Goal: Transaction & Acquisition: Purchase product/service

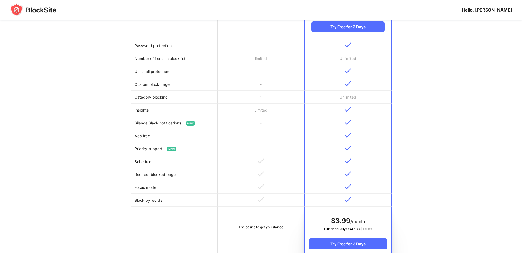
scroll to position [137, 0]
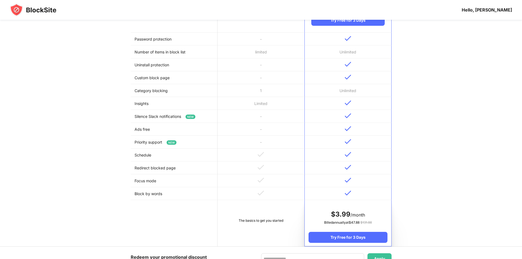
click at [34, 14] on img at bounding box center [33, 9] width 47 height 13
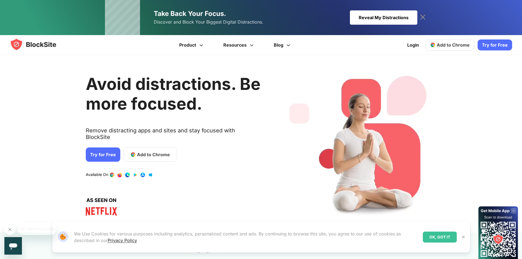
click at [35, 44] on img at bounding box center [38, 44] width 57 height 13
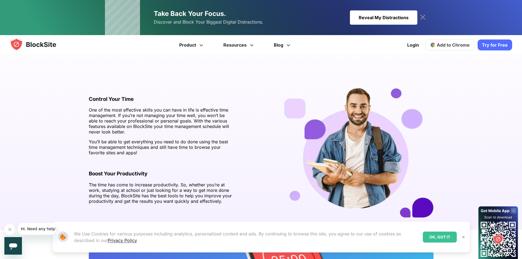
scroll to position [877, 0]
